Goal: Navigation & Orientation: Find specific page/section

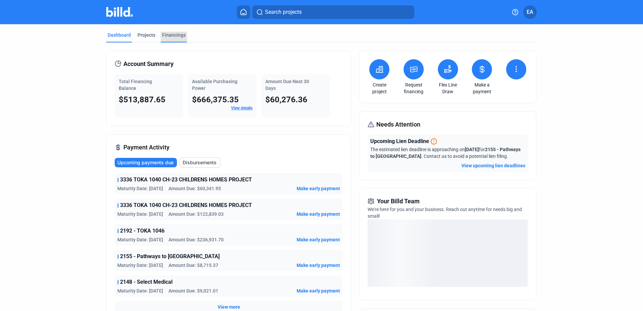
click at [171, 36] on div "Financings" at bounding box center [174, 35] width 24 height 7
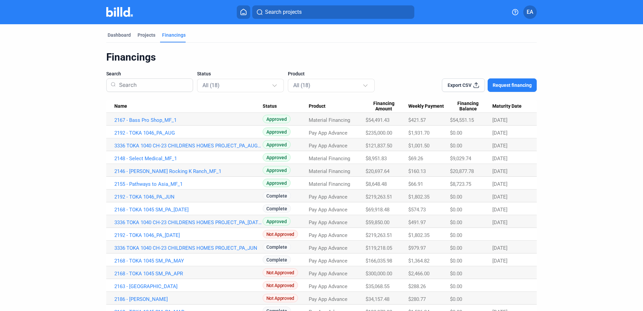
click at [98, 31] on div "Dashboard Projects Financings Financings Search Status All (18) Product All (18…" at bounding box center [321, 183] width 457 height 318
click at [113, 34] on div "Dashboard" at bounding box center [119, 35] width 23 height 7
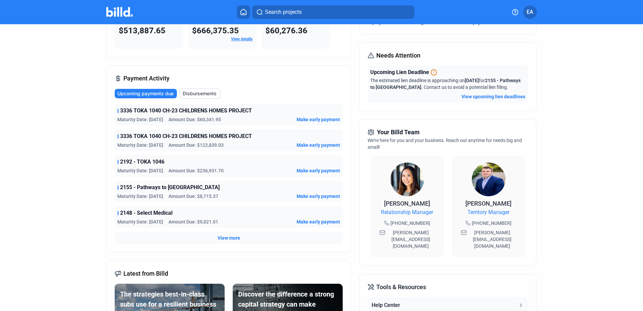
scroll to position [2, 0]
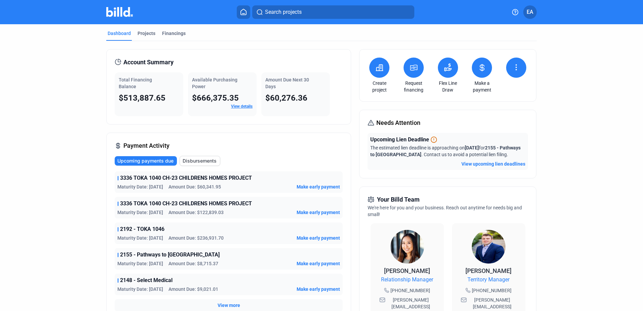
drag, startPoint x: 532, startPoint y: 181, endPoint x: 391, endPoint y: 183, distance: 140.9
click at [391, 183] on div "Create project Request financing Flex Line Draw Make a payment Needs Attention …" at bounding box center [447, 258] width 177 height 418
drag, startPoint x: 391, startPoint y: 183, endPoint x: 364, endPoint y: 178, distance: 28.0
click at [364, 178] on div "Needs Attention Upcoming Lien Deadline The estimated lien deadline is approachi…" at bounding box center [447, 144] width 177 height 69
